Goal: Information Seeking & Learning: Compare options

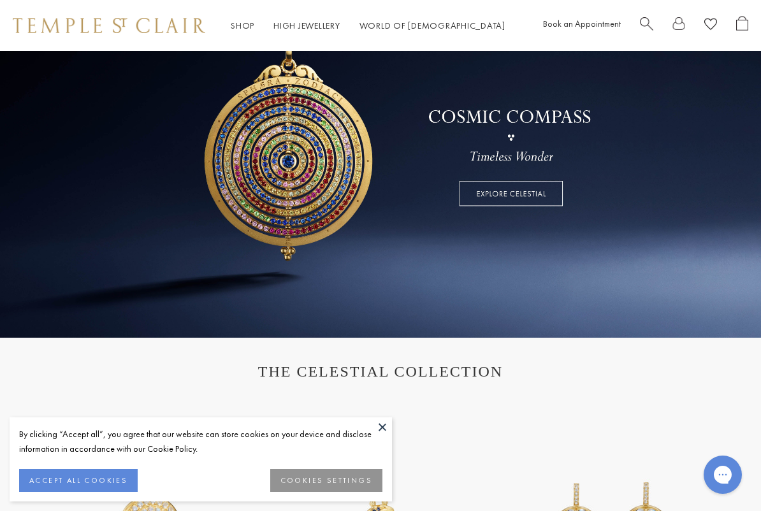
scroll to position [128, 0]
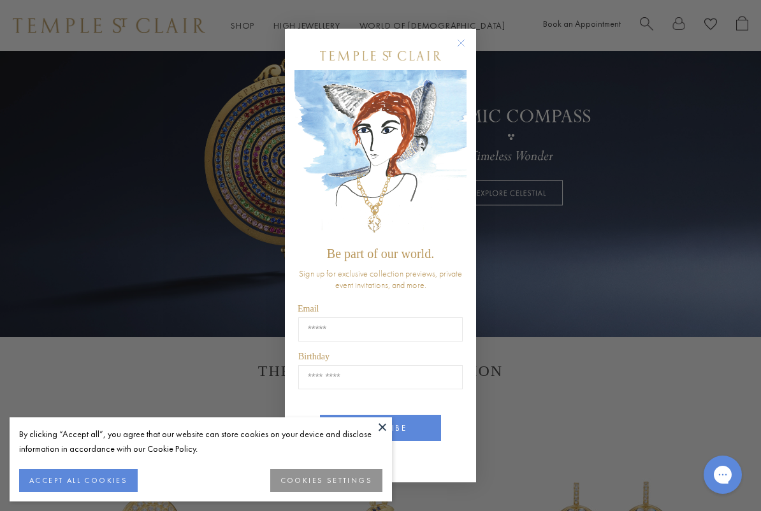
click at [458, 43] on circle "Close dialog" at bounding box center [461, 43] width 15 height 15
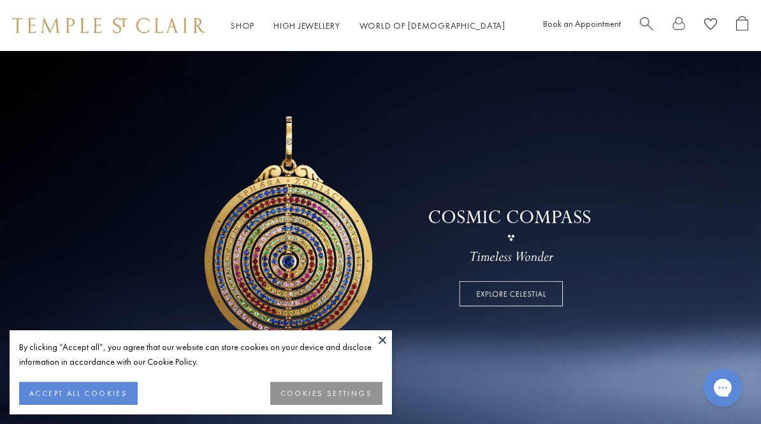
scroll to position [0, 0]
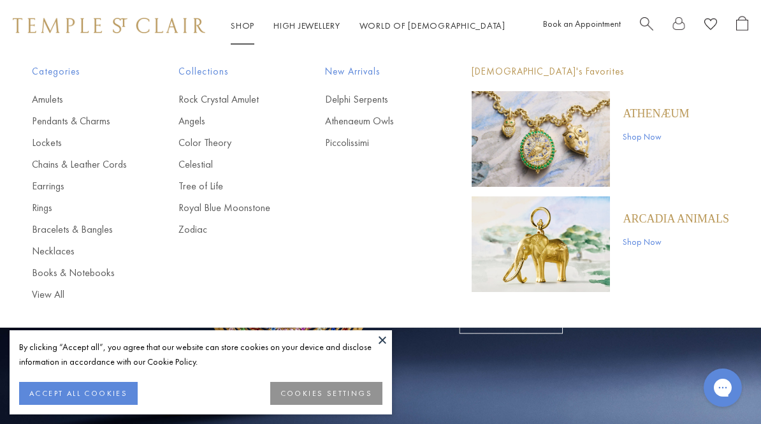
click at [53, 191] on link "Earrings" at bounding box center [80, 186] width 96 height 14
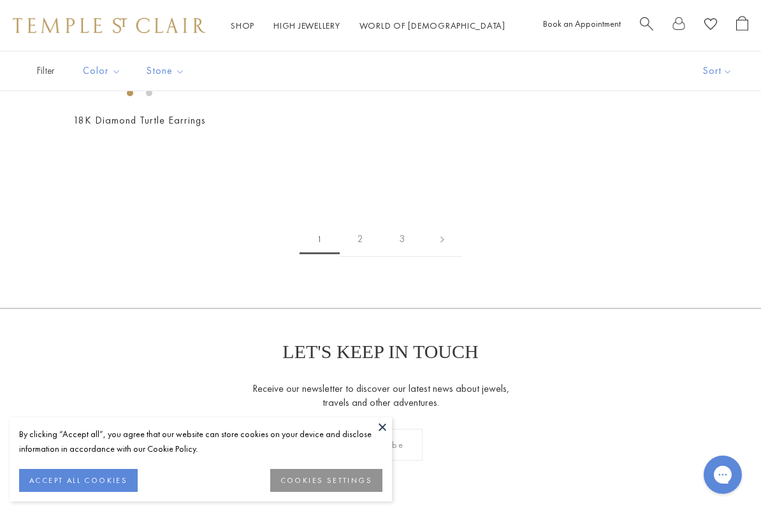
scroll to position [5811, 0]
click at [442, 227] on link at bounding box center [443, 237] width 40 height 35
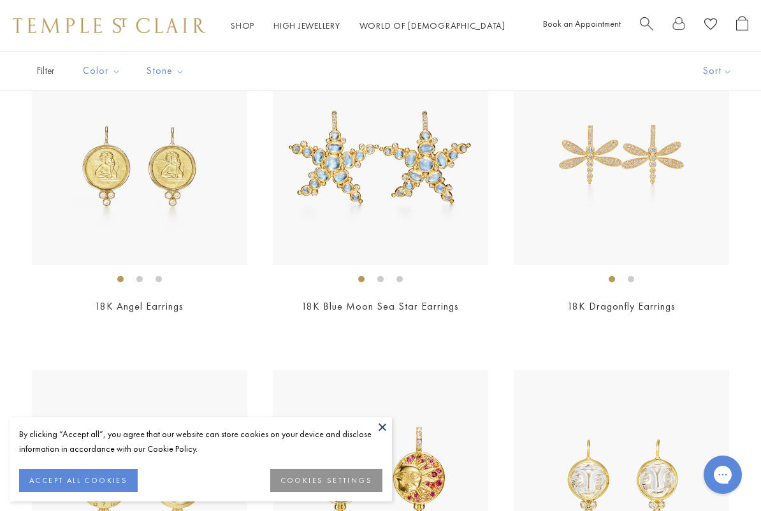
scroll to position [802, 0]
click at [141, 179] on img at bounding box center [139, 156] width 215 height 215
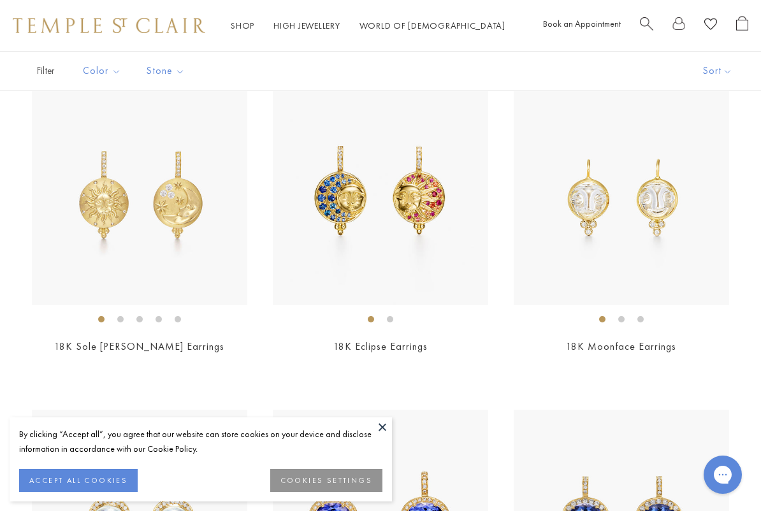
scroll to position [1082, 0]
click at [396, 230] on img at bounding box center [380, 196] width 215 height 215
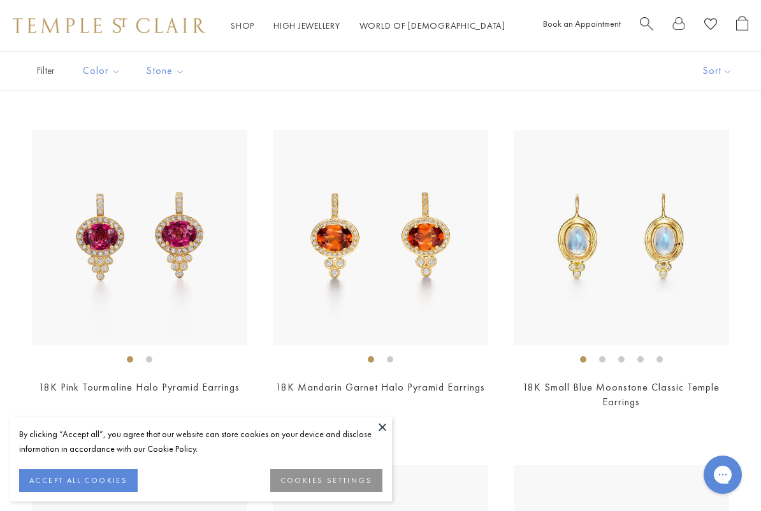
scroll to position [1695, 0]
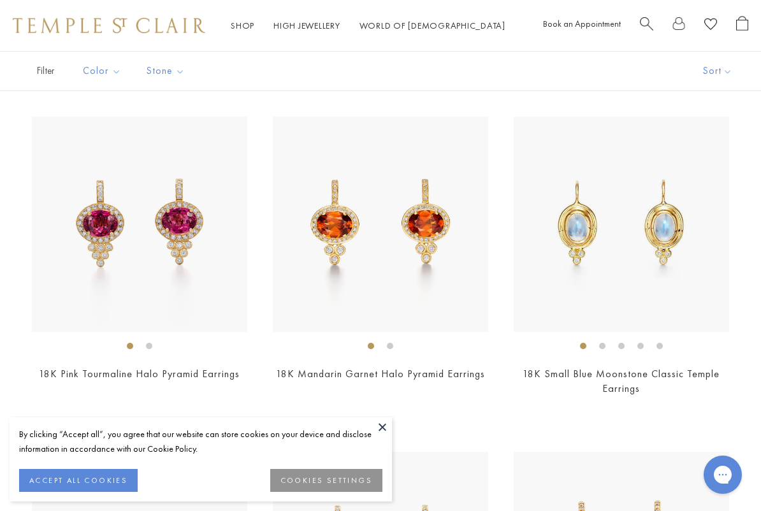
click at [630, 249] on img at bounding box center [621, 224] width 215 height 215
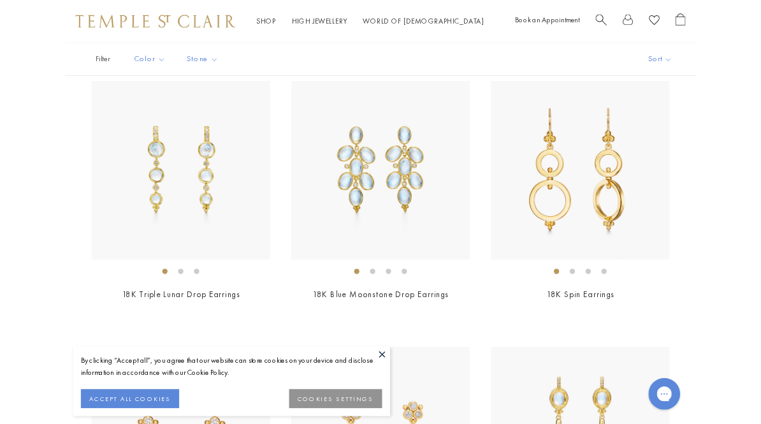
scroll to position [3680, 0]
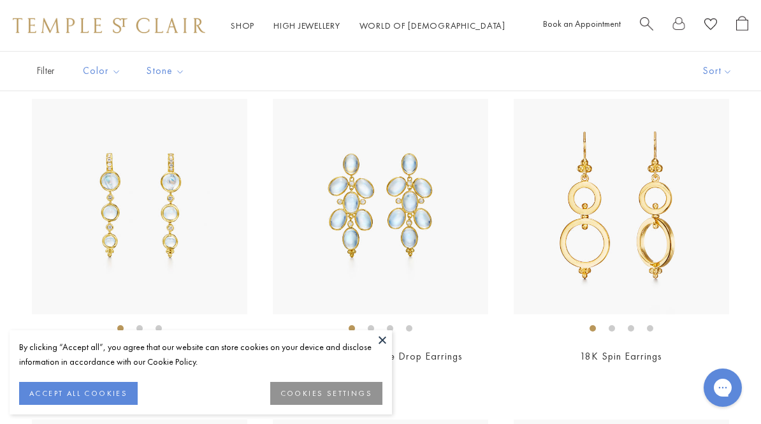
click at [637, 220] on img at bounding box center [621, 206] width 215 height 215
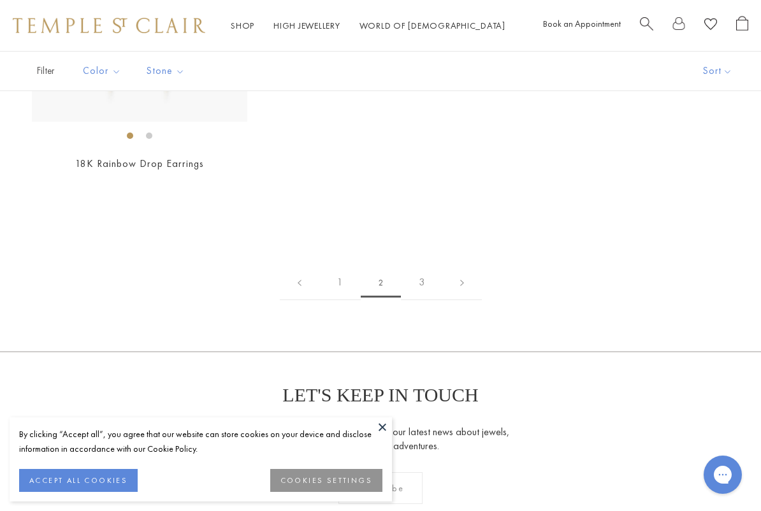
scroll to position [5500, 0]
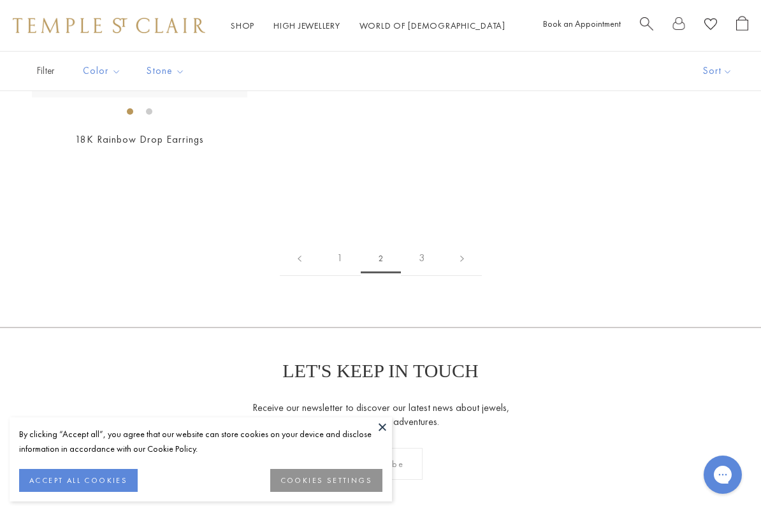
click at [423, 246] on link "3" at bounding box center [421, 258] width 41 height 35
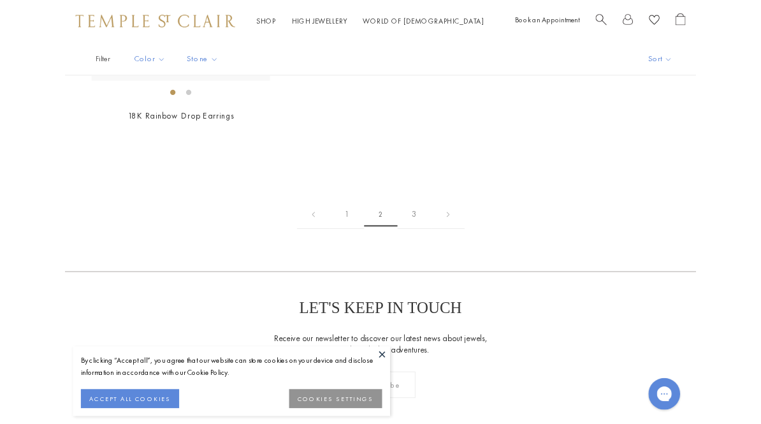
scroll to position [5535, 0]
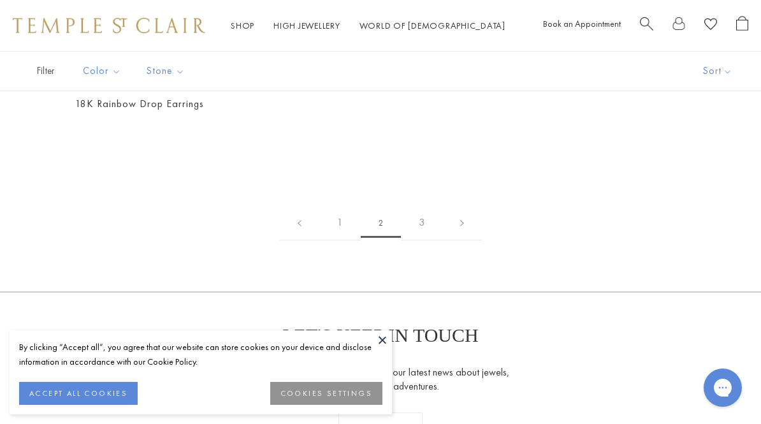
click at [341, 208] on link "1" at bounding box center [339, 222] width 41 height 35
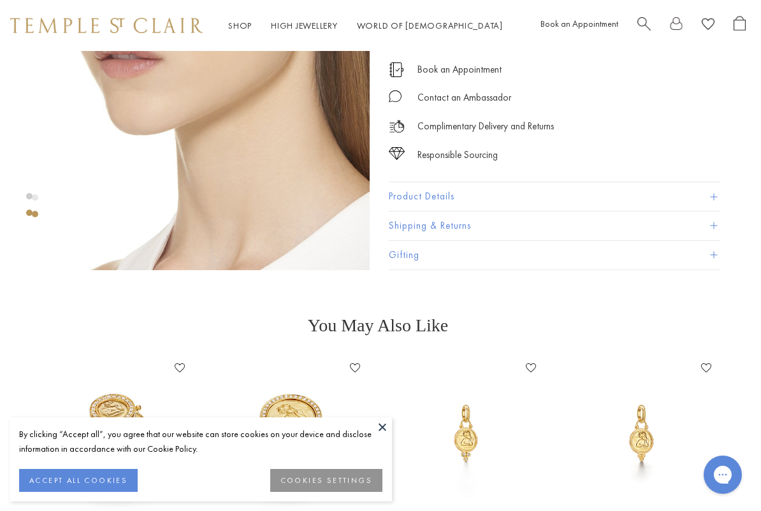
scroll to position [414, 3]
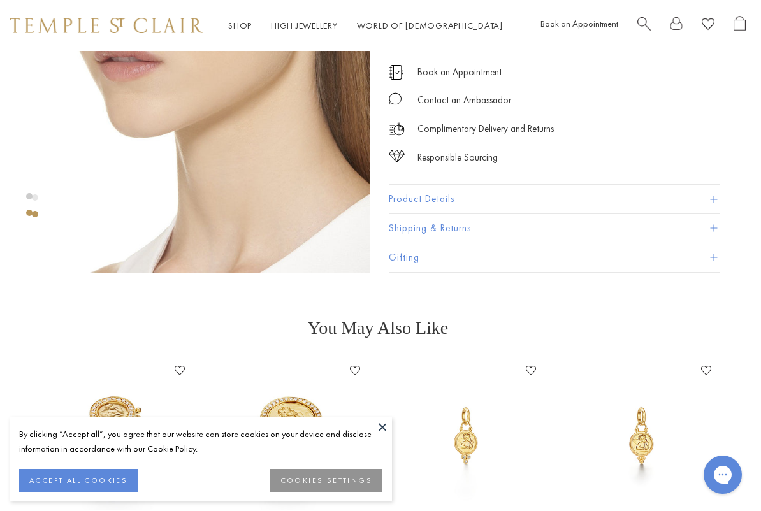
click at [441, 200] on button "Product Details" at bounding box center [554, 199] width 331 height 29
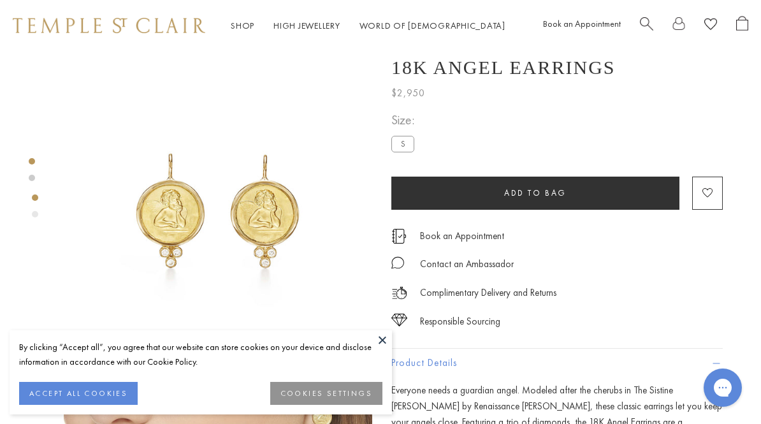
scroll to position [6, 0]
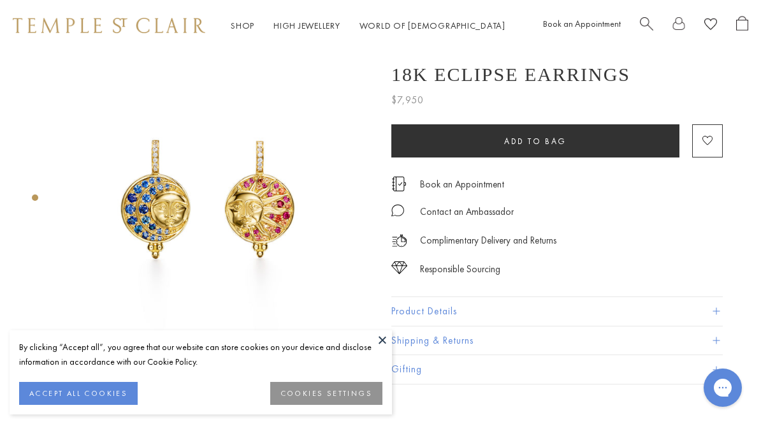
click at [380, 333] on button at bounding box center [382, 339] width 19 height 19
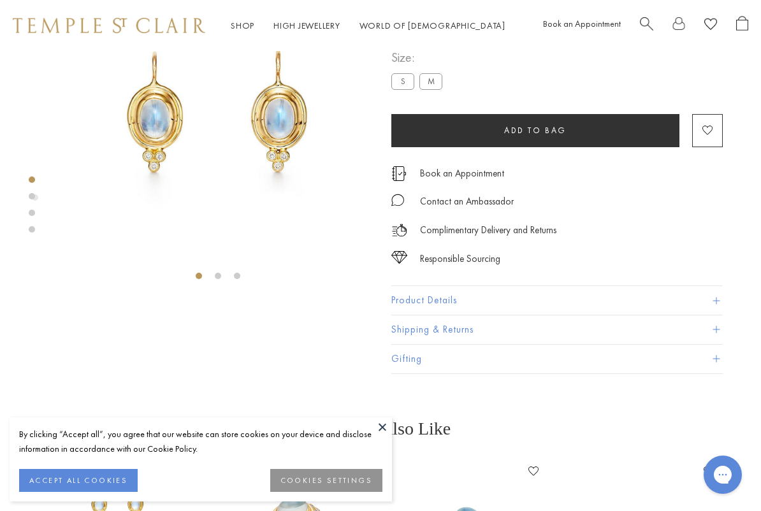
scroll to position [98, 0]
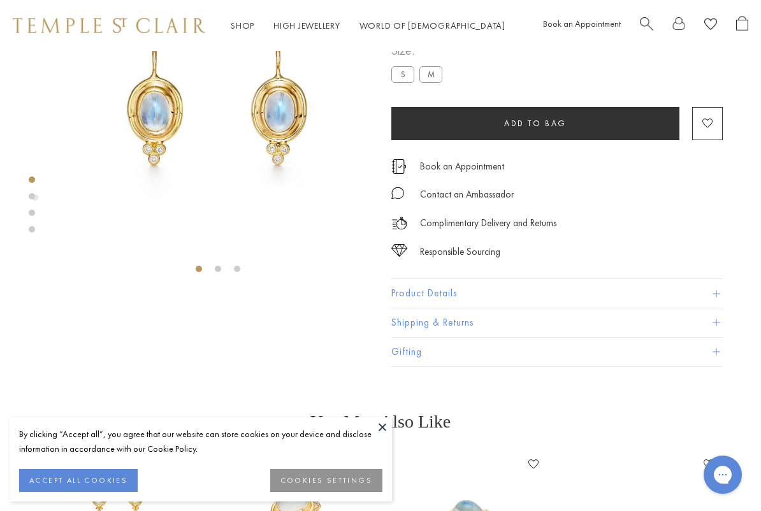
click at [537, 300] on button "Product Details" at bounding box center [556, 293] width 331 height 29
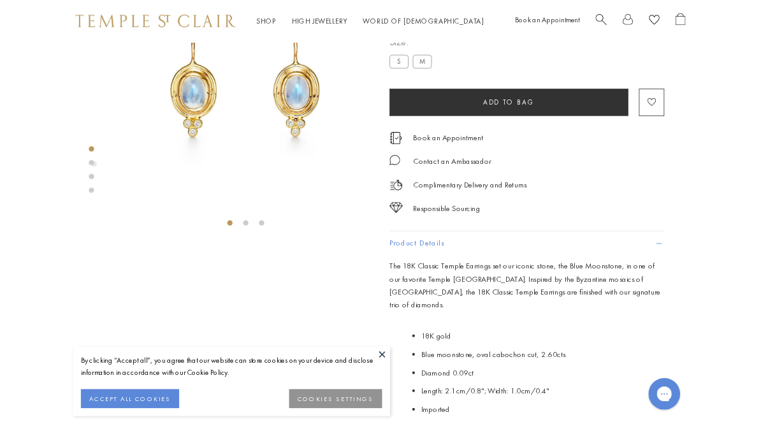
scroll to position [0, 3]
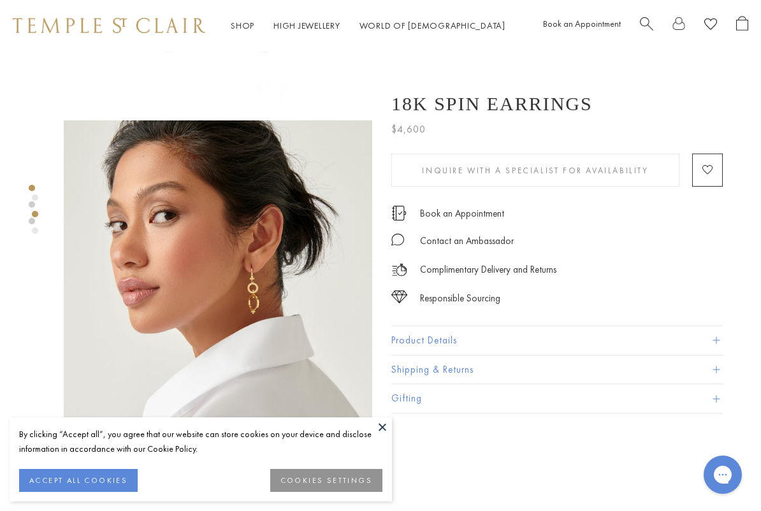
scroll to position [270, 0]
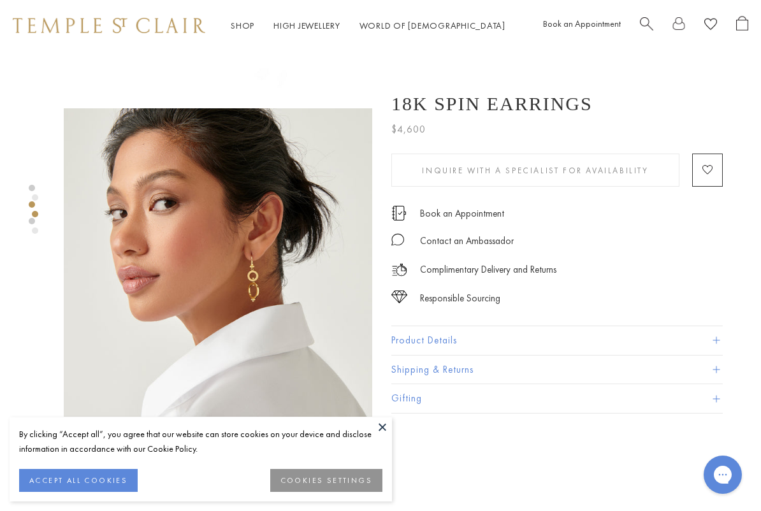
click at [459, 345] on button "Product Details" at bounding box center [556, 340] width 331 height 29
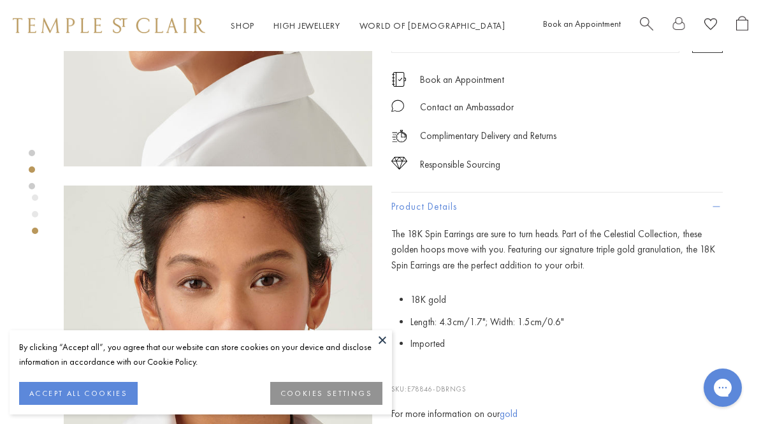
scroll to position [509, 0]
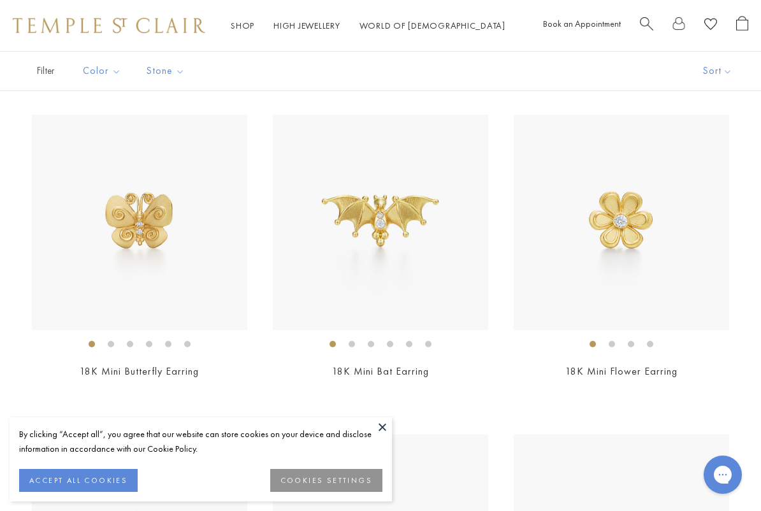
scroll to position [1058, 0]
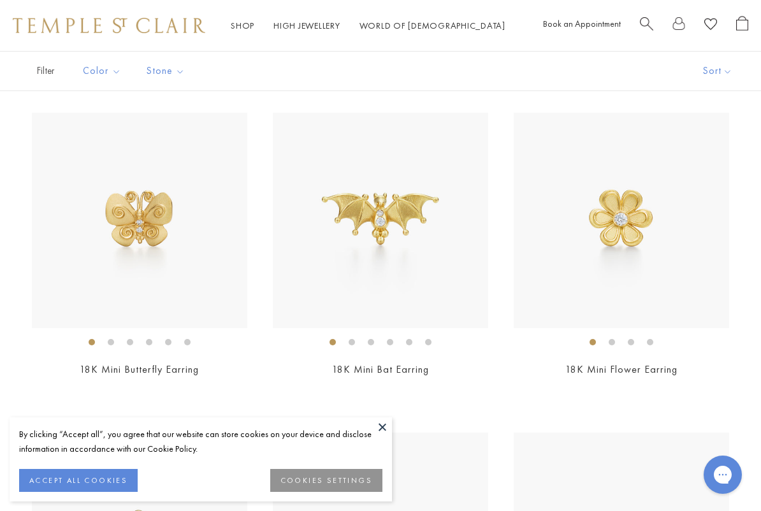
click at [642, 233] on img at bounding box center [621, 220] width 215 height 215
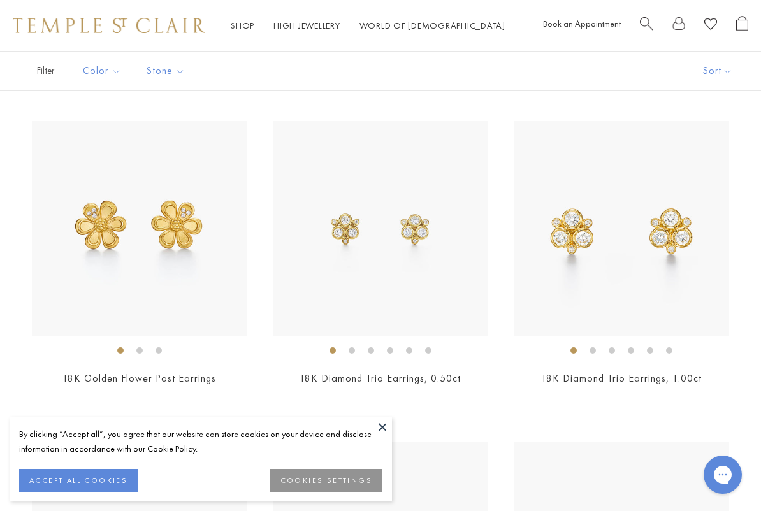
scroll to position [1692, 0]
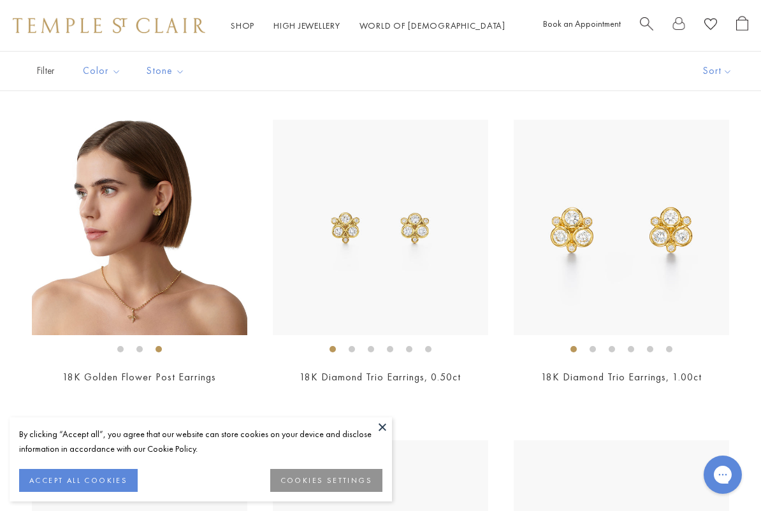
click at [155, 221] on img at bounding box center [139, 227] width 215 height 215
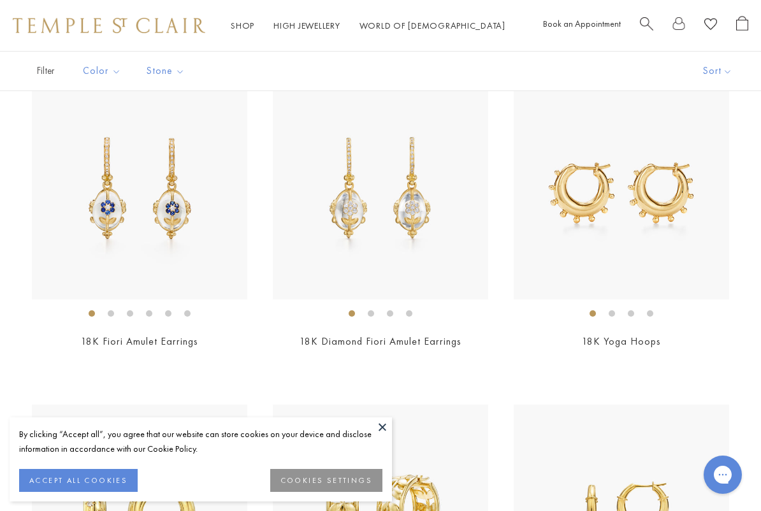
scroll to position [3346, 0]
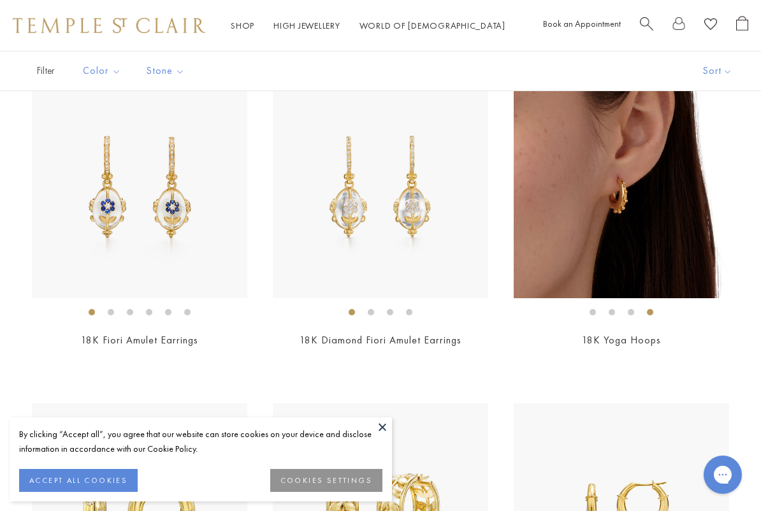
click at [655, 200] on img at bounding box center [621, 190] width 215 height 215
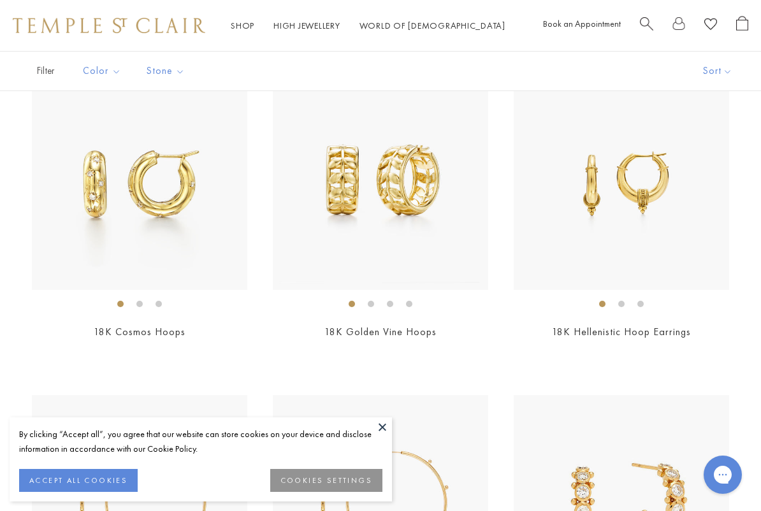
scroll to position [3681, 0]
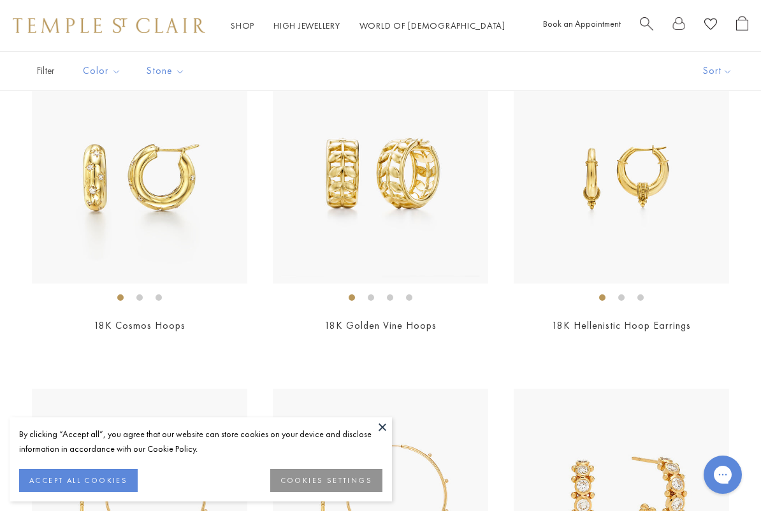
click at [658, 199] on img at bounding box center [621, 175] width 215 height 215
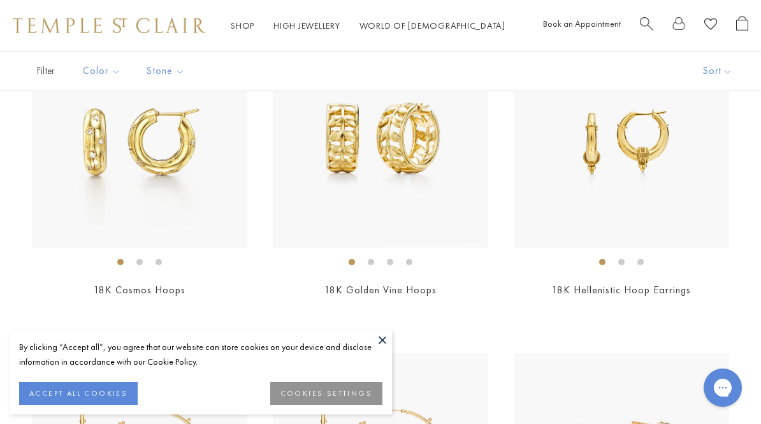
scroll to position [3650, 0]
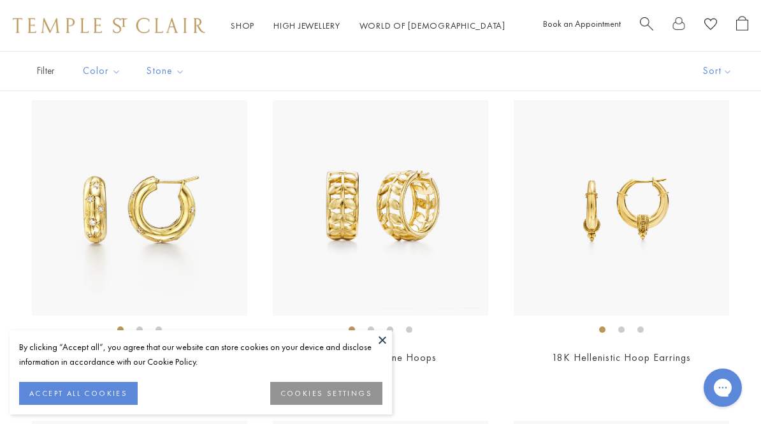
click at [411, 196] on img at bounding box center [380, 207] width 215 height 215
click at [166, 193] on img at bounding box center [139, 207] width 215 height 215
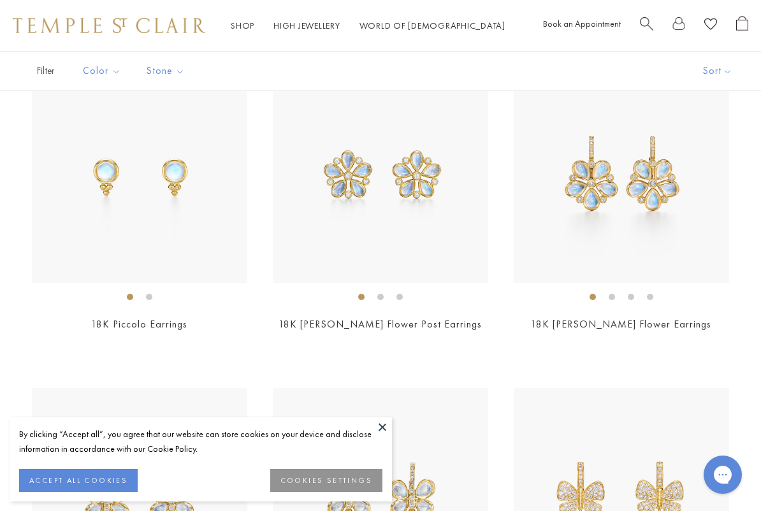
scroll to position [4648, 0]
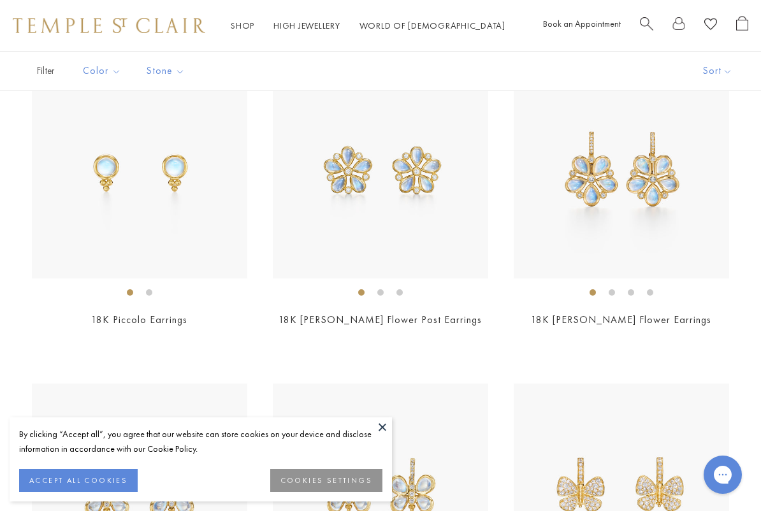
click at [138, 205] on img at bounding box center [139, 170] width 215 height 215
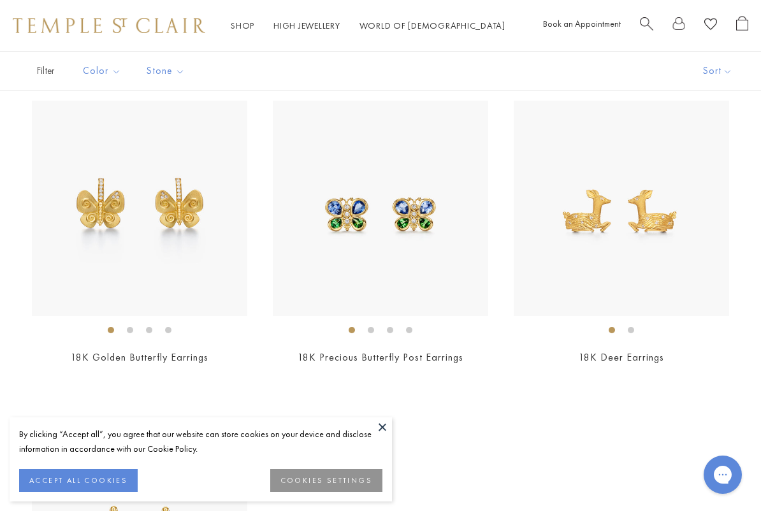
scroll to position [5252, 0]
click at [408, 229] on img at bounding box center [380, 207] width 215 height 215
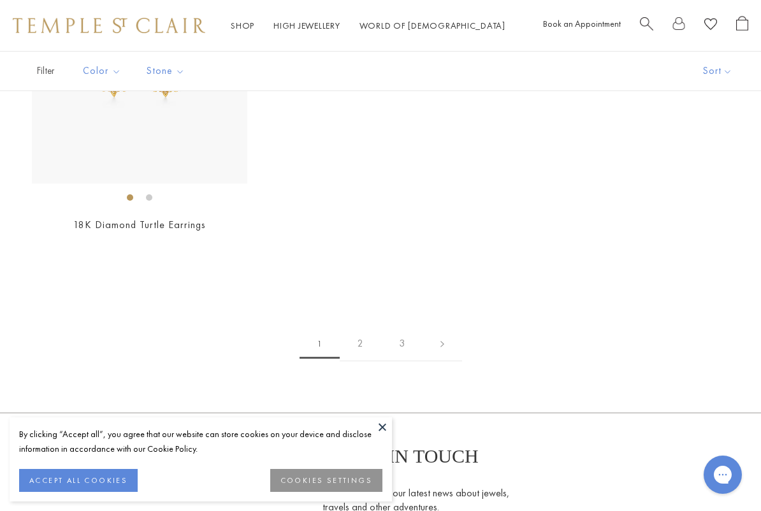
scroll to position [5715, 0]
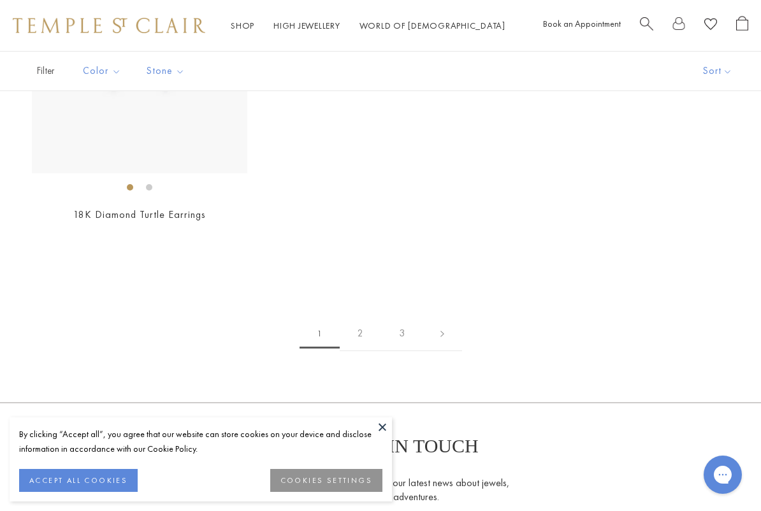
click at [368, 322] on link "2" at bounding box center [360, 333] width 41 height 35
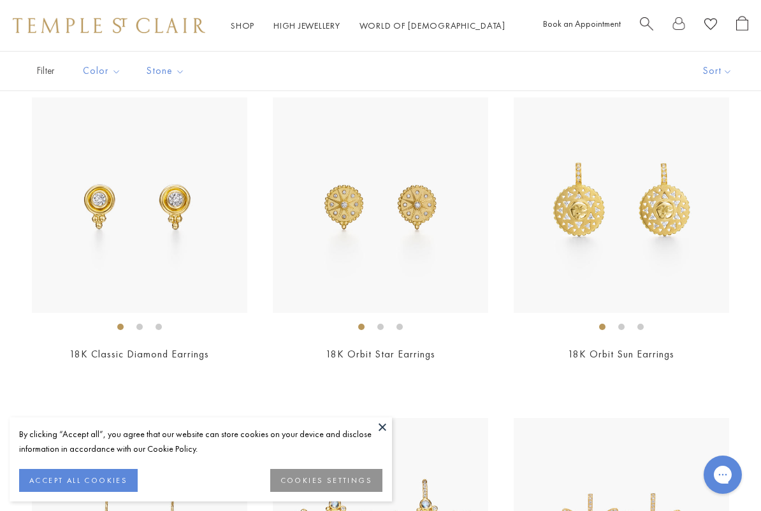
scroll to position [431, 0]
click at [387, 220] on img at bounding box center [380, 206] width 215 height 215
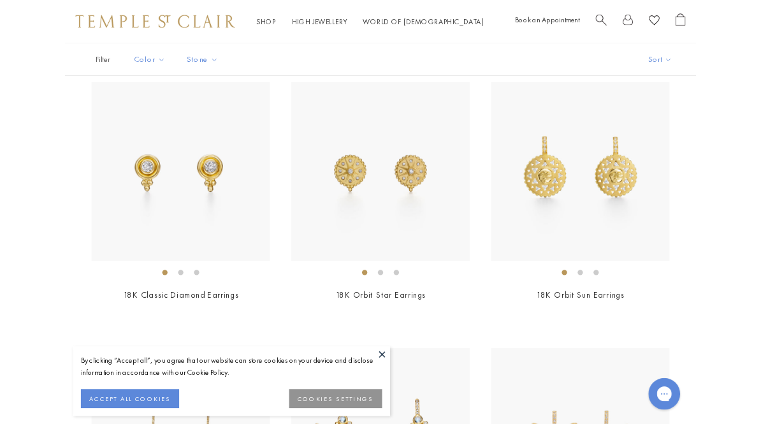
scroll to position [467, 0]
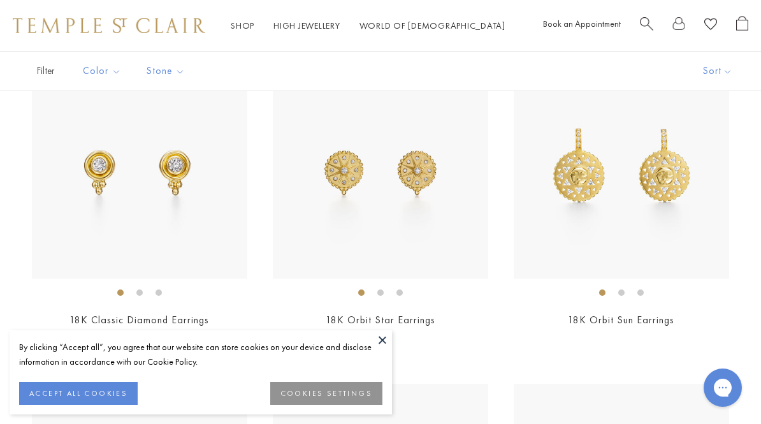
click at [146, 232] on img at bounding box center [139, 170] width 215 height 215
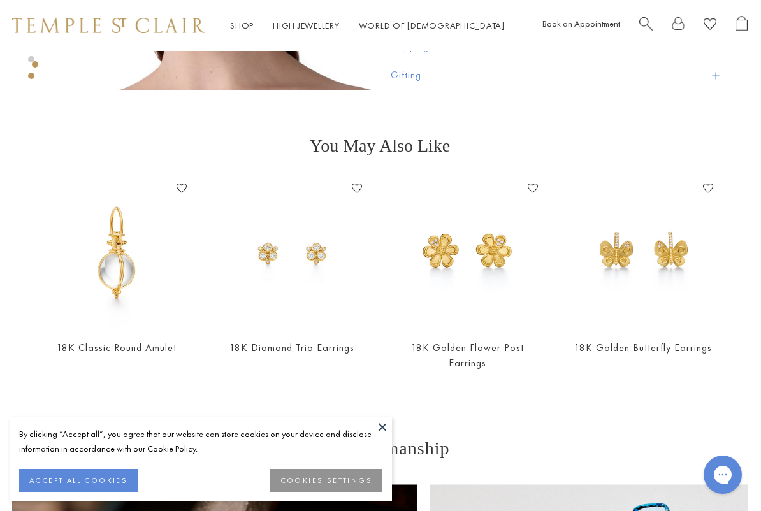
scroll to position [597, 1]
click at [486, 256] on img at bounding box center [468, 253] width 150 height 150
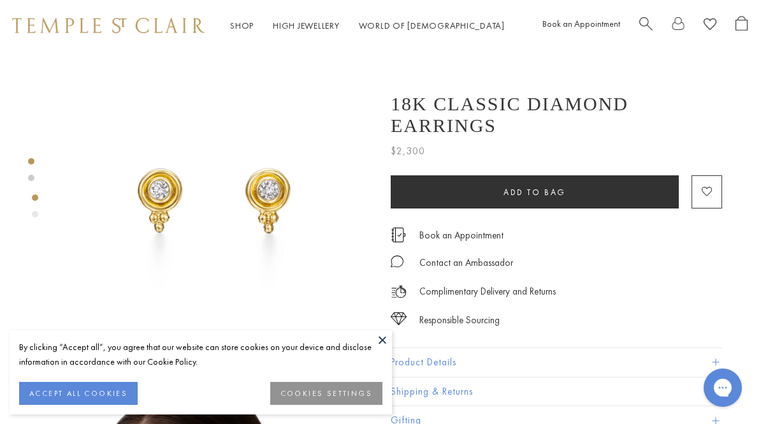
scroll to position [0, 1]
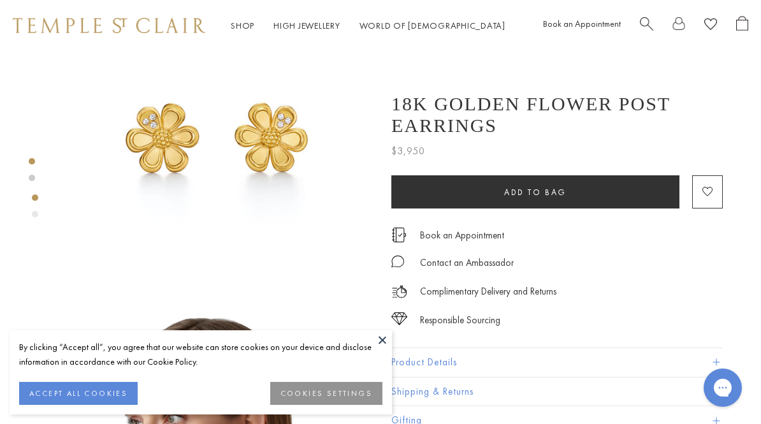
scroll to position [48, 0]
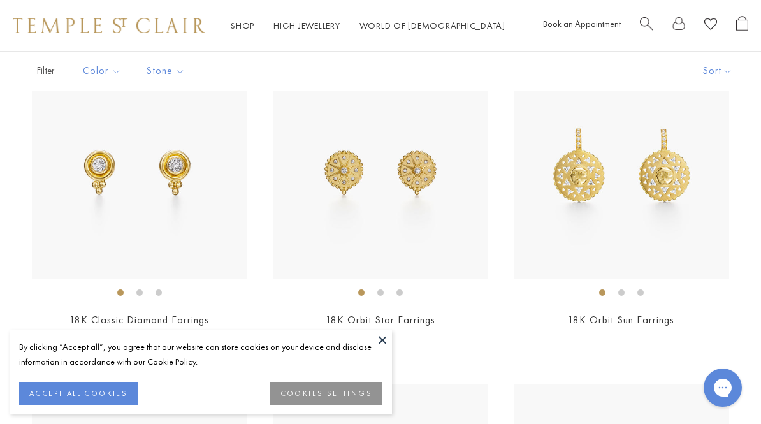
click at [637, 215] on img at bounding box center [621, 170] width 215 height 215
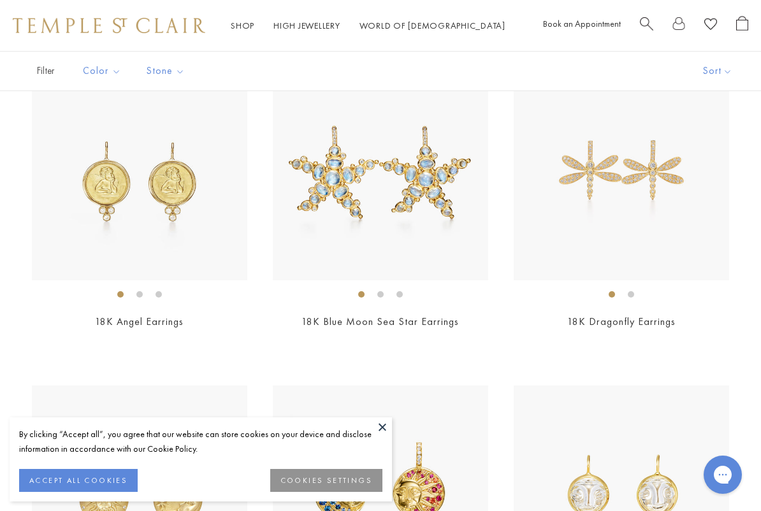
scroll to position [787, 0]
click at [144, 186] on img at bounding box center [139, 171] width 215 height 215
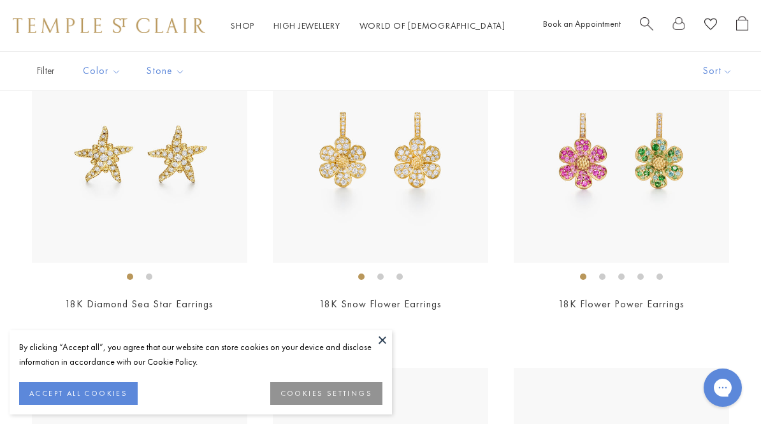
scroll to position [0, 0]
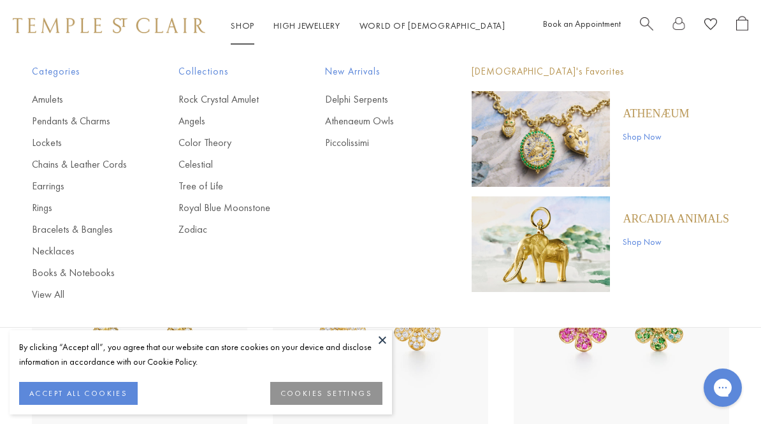
click at [370, 140] on link "Piccolissimi" at bounding box center [373, 143] width 96 height 14
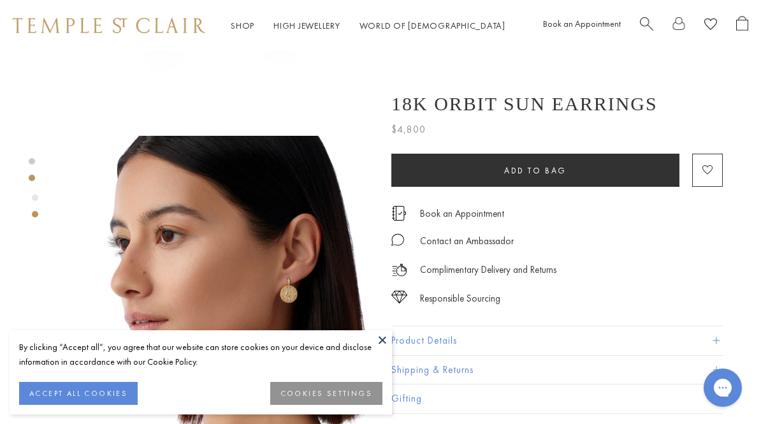
scroll to position [223, 0]
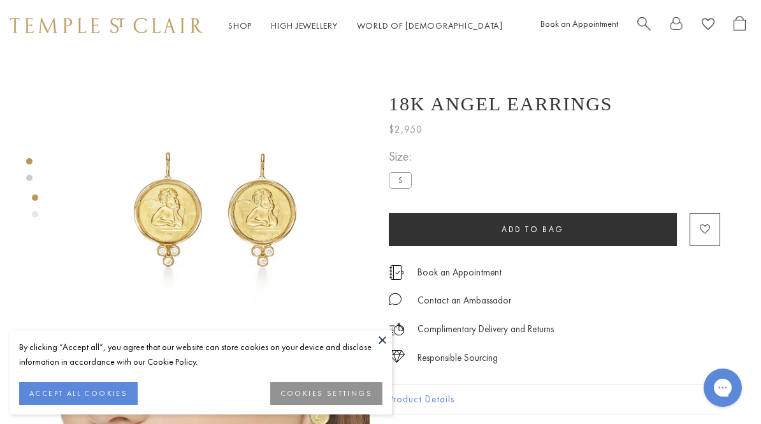
scroll to position [0, 3]
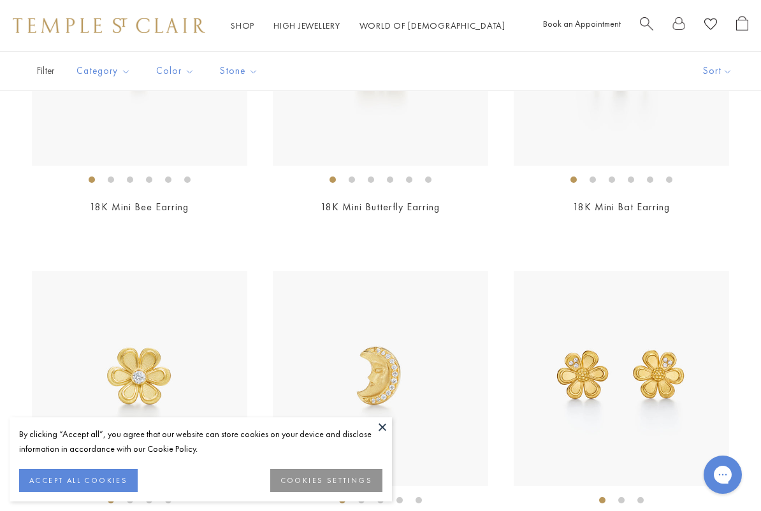
scroll to position [429, 0]
click at [378, 423] on button at bounding box center [382, 426] width 19 height 19
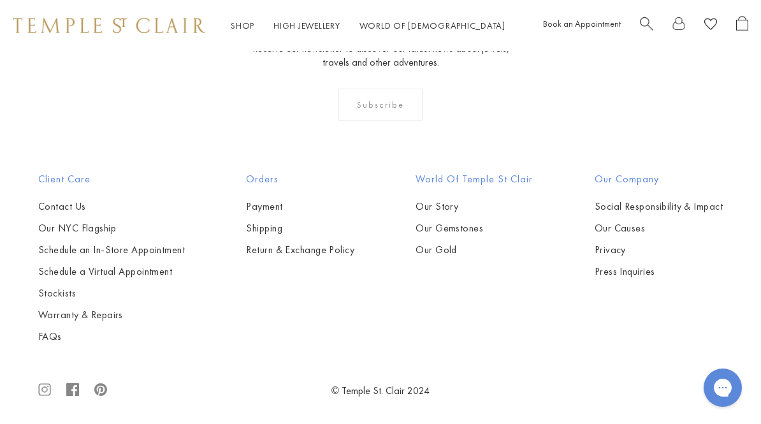
scroll to position [3293, 0]
click at [90, 271] on link "Schedule a Virtual Appointment" at bounding box center [111, 273] width 147 height 14
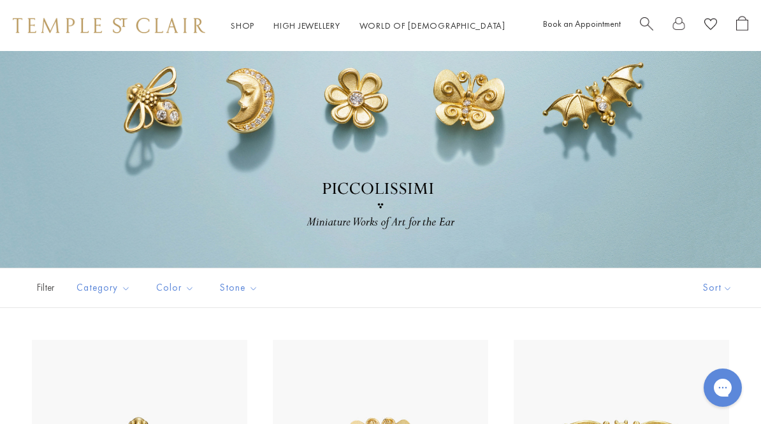
scroll to position [0, 0]
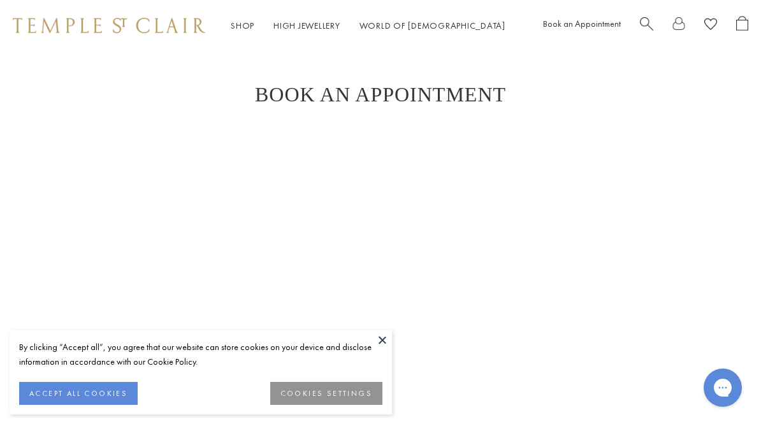
click at [108, 397] on button "ACCEPT ALL COOKIES" at bounding box center [78, 393] width 119 height 23
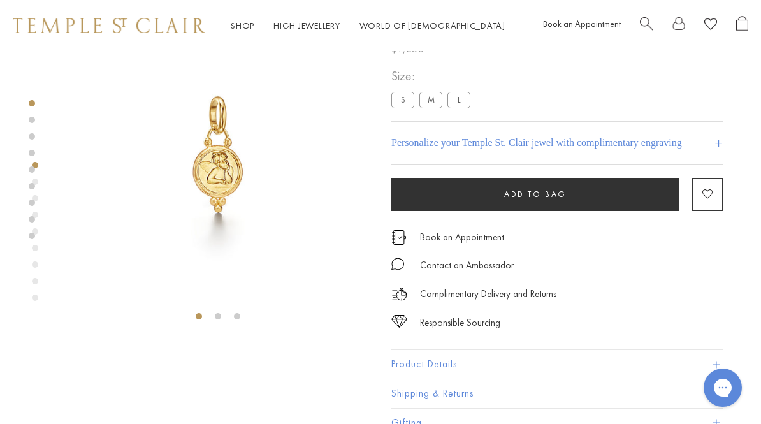
click at [430, 102] on label "M" at bounding box center [430, 100] width 23 height 16
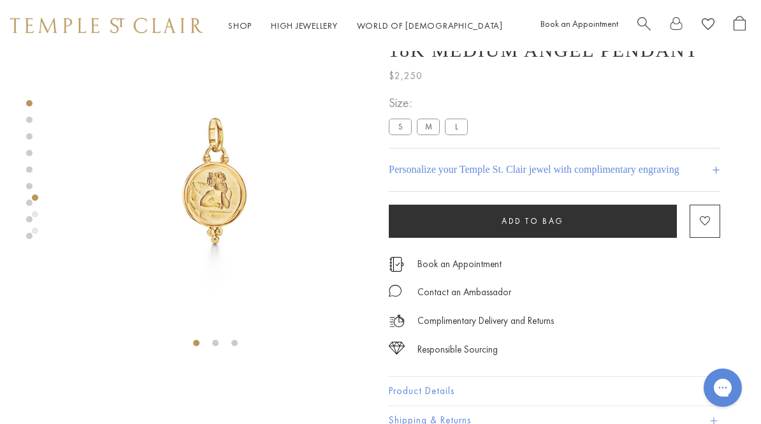
scroll to position [0, 3]
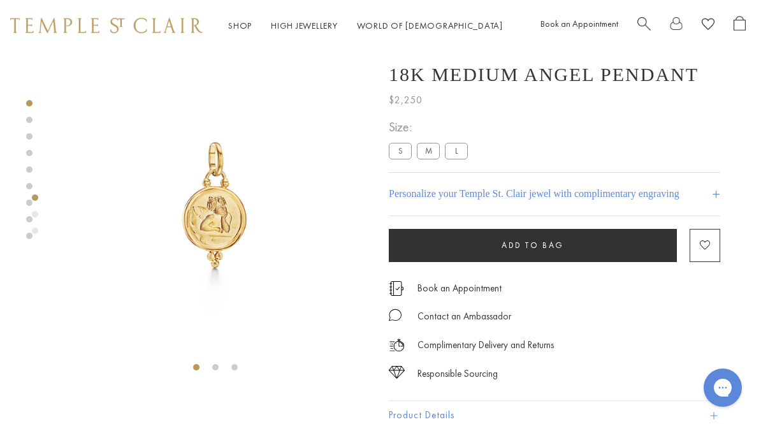
scroll to position [51, 0]
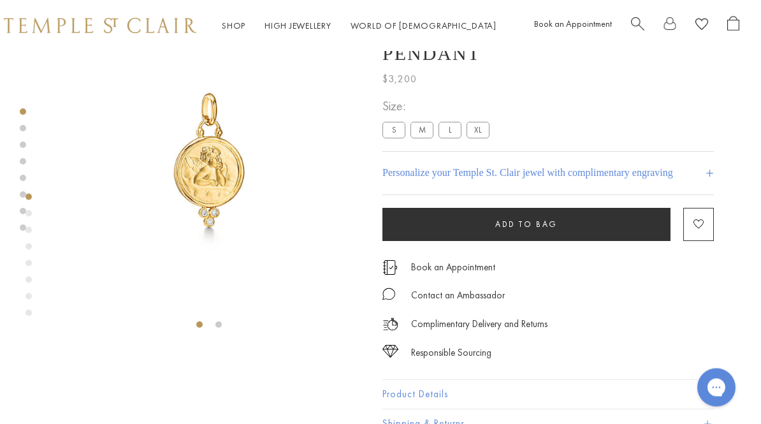
scroll to position [0, 3]
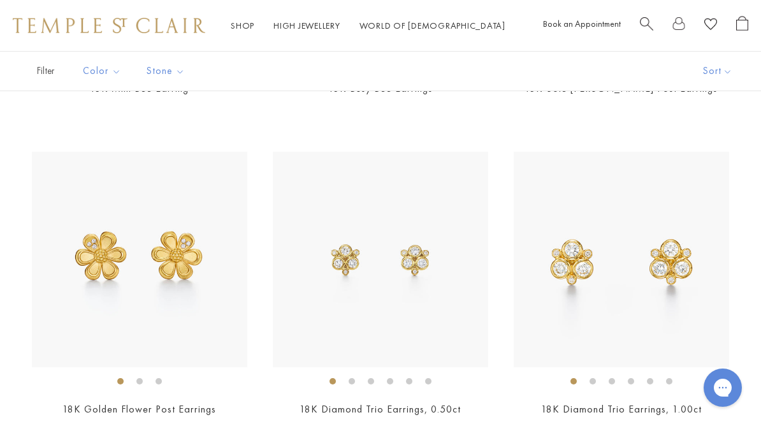
scroll to position [1658, 0]
